Goal: Find specific page/section: Find specific page/section

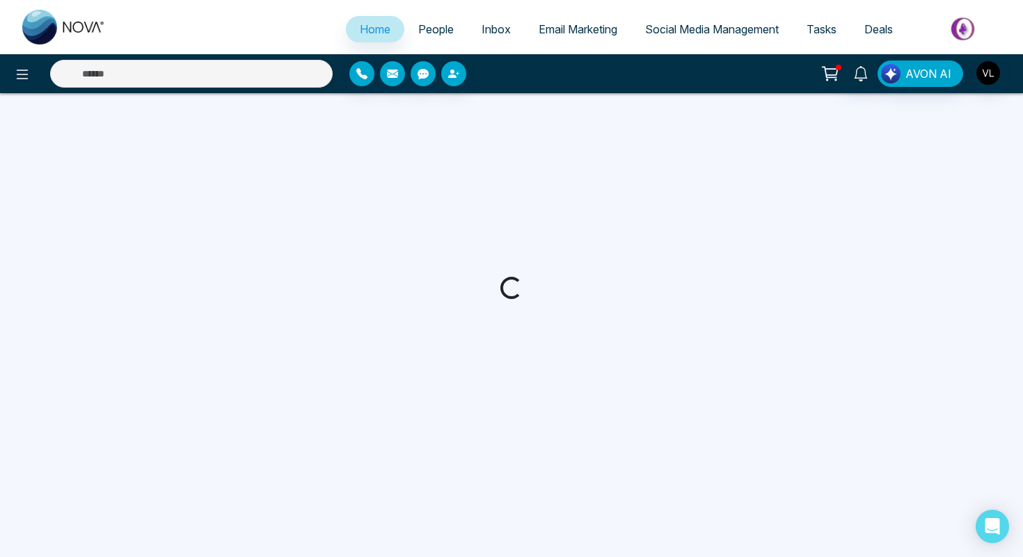
select select "*"
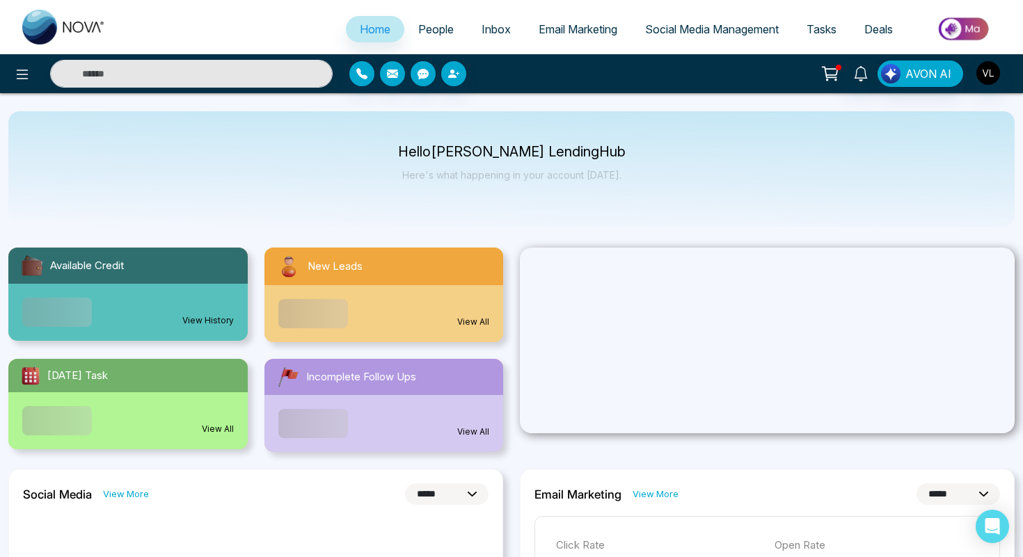
click at [424, 22] on span "People" at bounding box center [435, 29] width 35 height 14
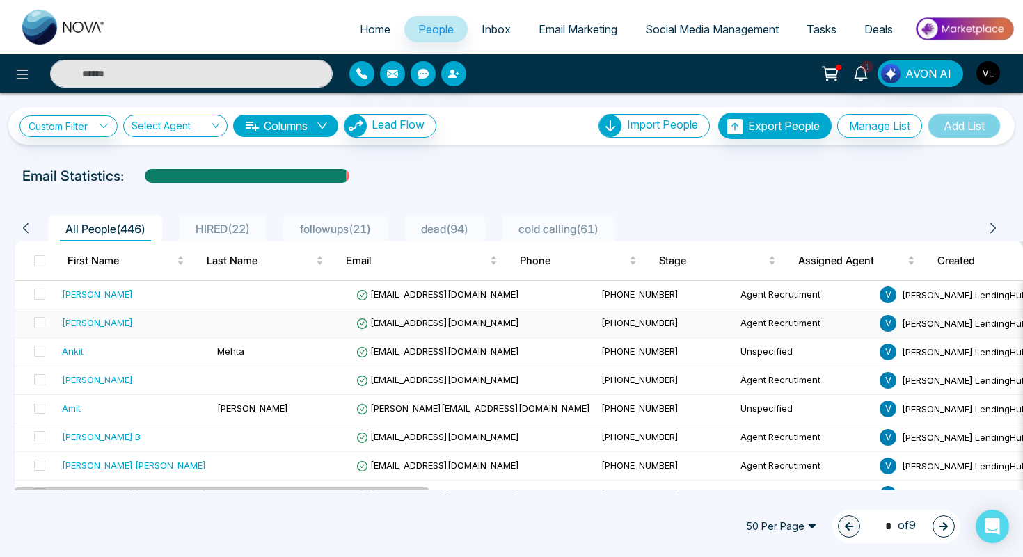
click at [234, 319] on td at bounding box center [281, 324] width 139 height 29
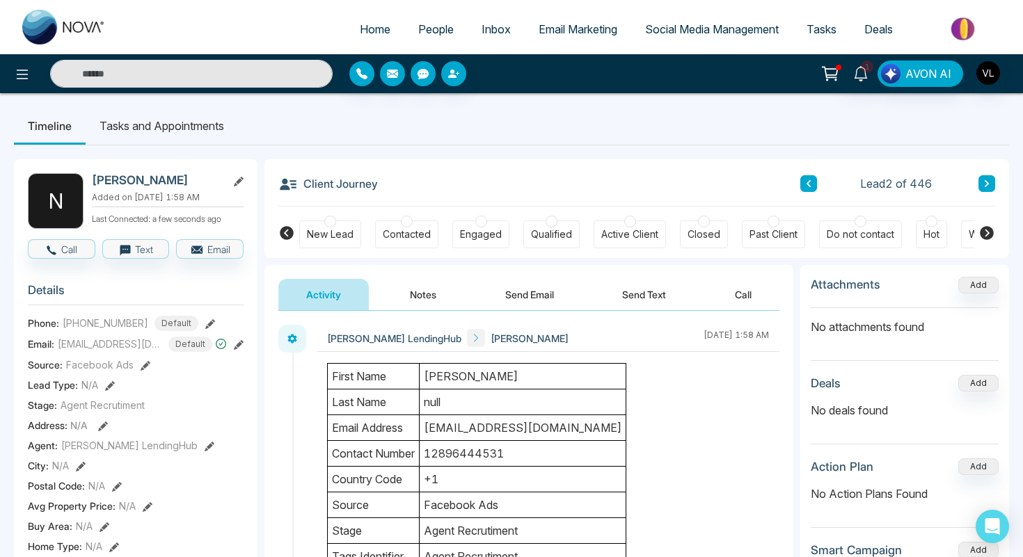
click at [418, 33] on span "People" at bounding box center [435, 29] width 35 height 14
